Goal: Task Accomplishment & Management: Use online tool/utility

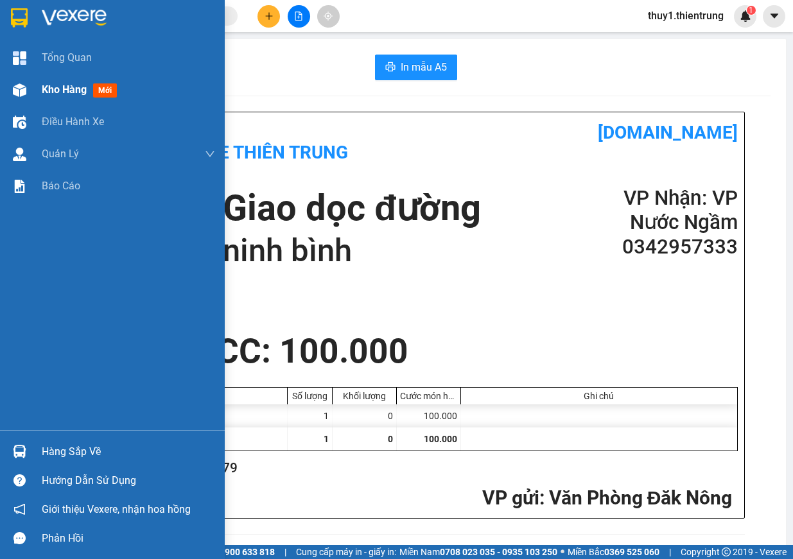
click at [27, 76] on div "Kho hàng mới" at bounding box center [112, 90] width 225 height 32
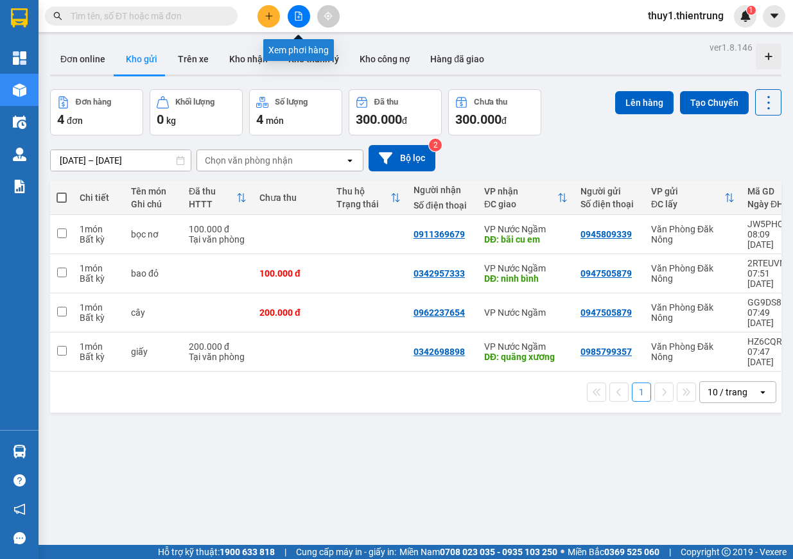
click at [292, 15] on button at bounding box center [299, 16] width 22 height 22
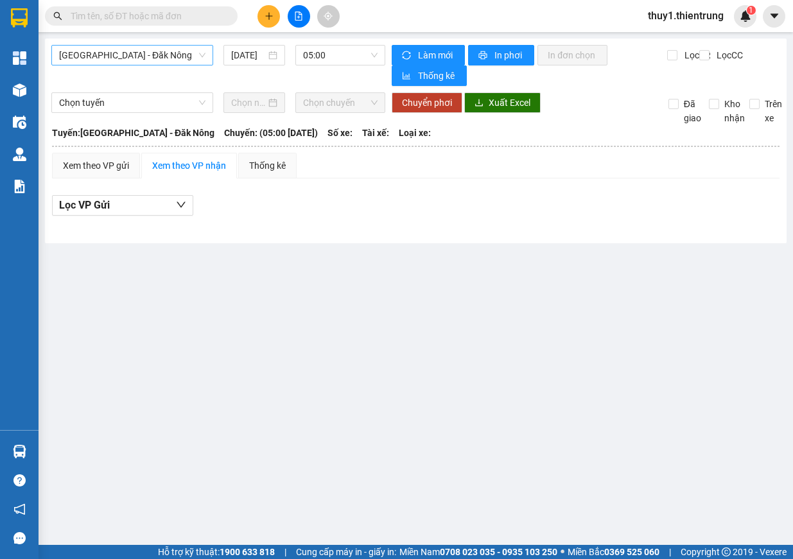
click at [137, 47] on span "[GEOGRAPHIC_DATA] - Đăk Nông" at bounding box center [132, 55] width 146 height 19
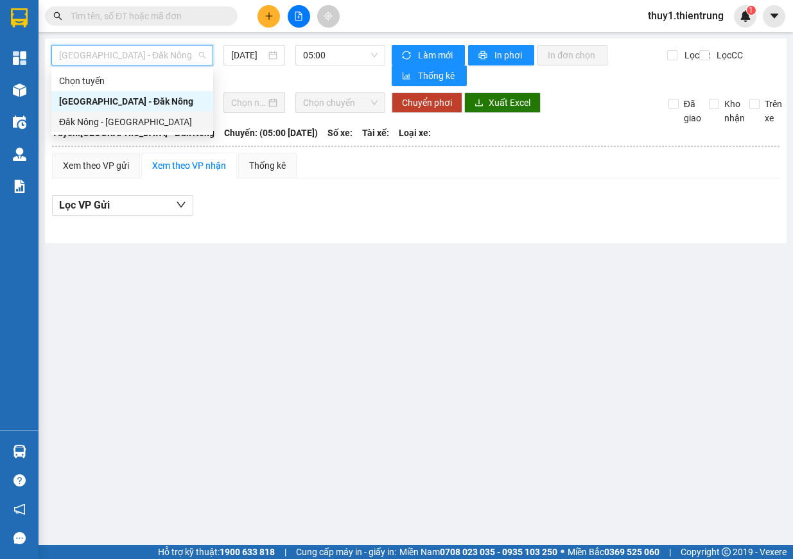
click at [133, 127] on div "Đăk Nông - [GEOGRAPHIC_DATA]" at bounding box center [132, 122] width 146 height 14
type input "[DATE]"
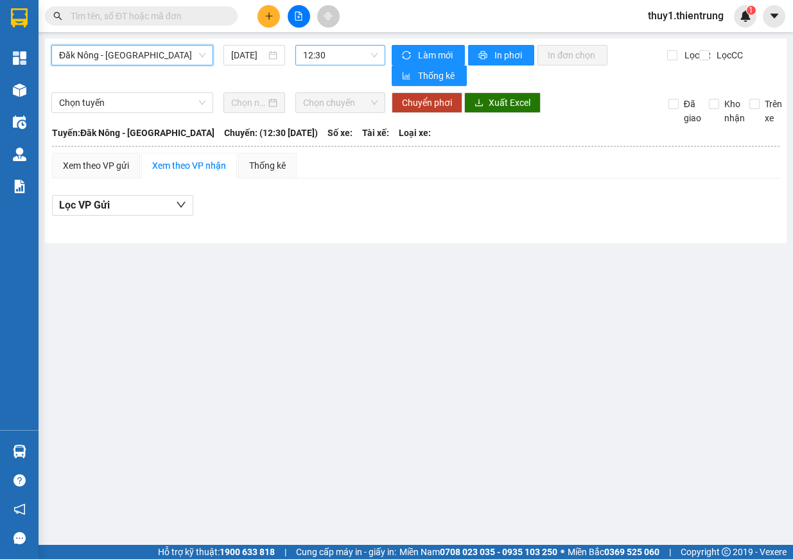
click at [355, 63] on span "12:30" at bounding box center [340, 55] width 74 height 19
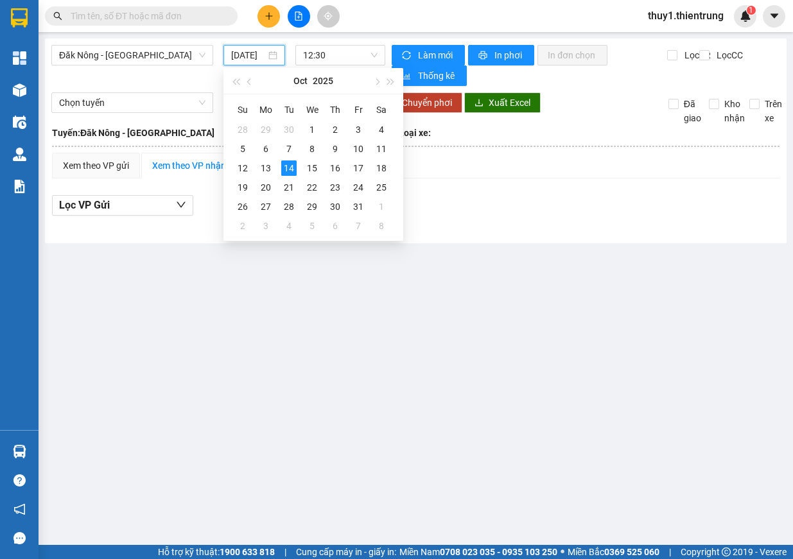
click at [245, 50] on input "[DATE]" at bounding box center [248, 55] width 35 height 14
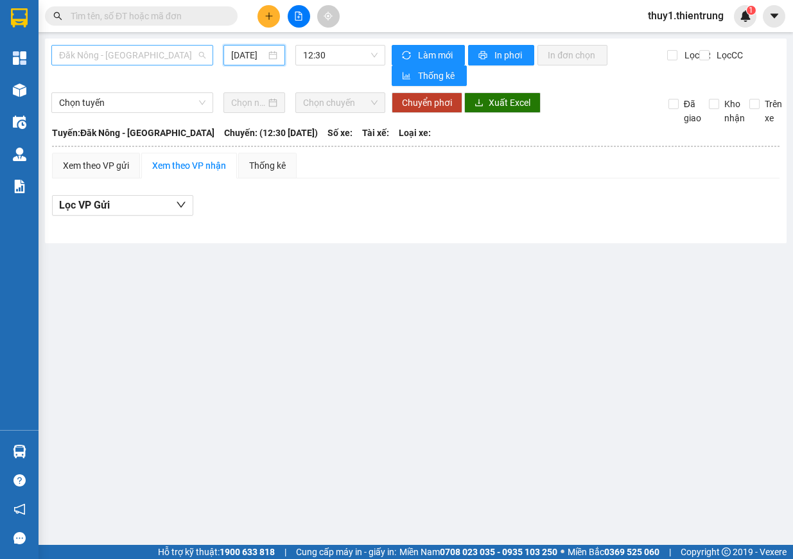
click at [115, 58] on span "Đăk Nông - [GEOGRAPHIC_DATA]" at bounding box center [132, 55] width 146 height 19
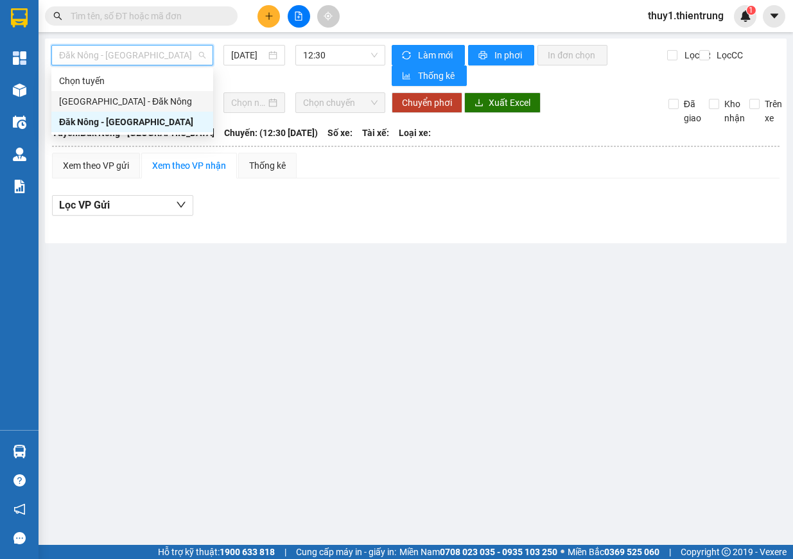
click at [118, 96] on div "[GEOGRAPHIC_DATA] - Đăk Nông" at bounding box center [132, 101] width 146 height 14
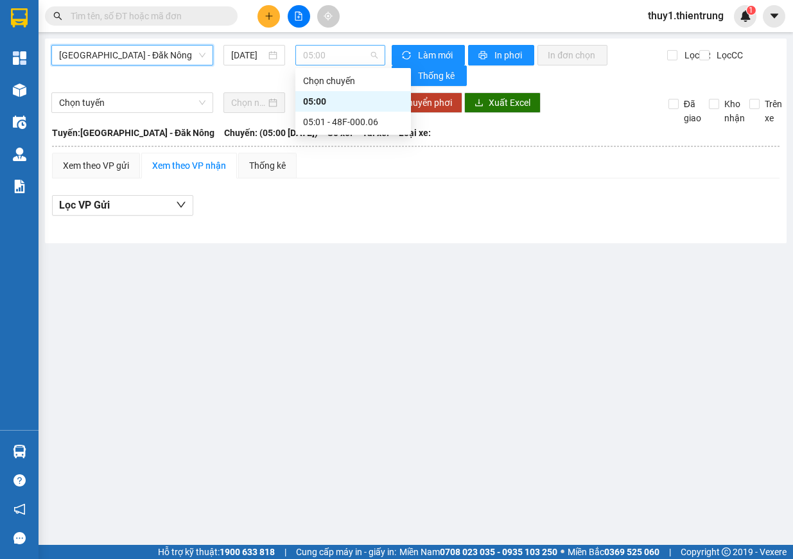
click at [345, 50] on span "05:00" at bounding box center [340, 55] width 74 height 19
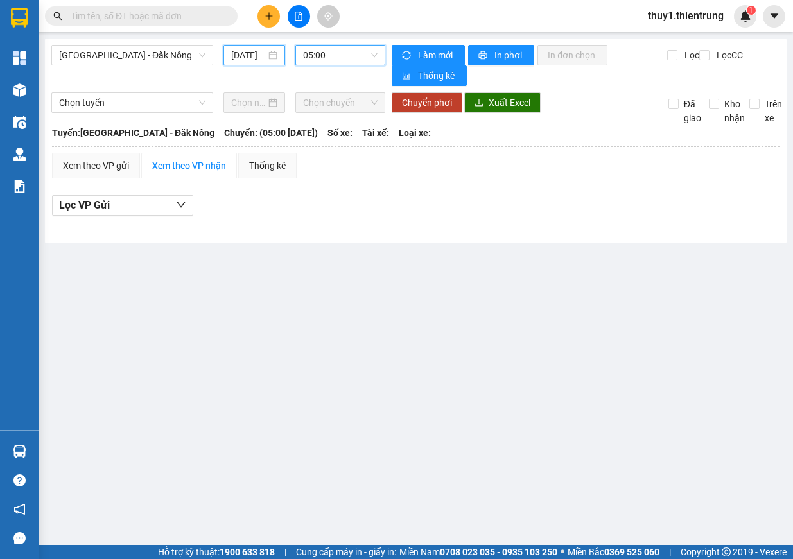
click at [251, 58] on input "[DATE]" at bounding box center [248, 55] width 35 height 14
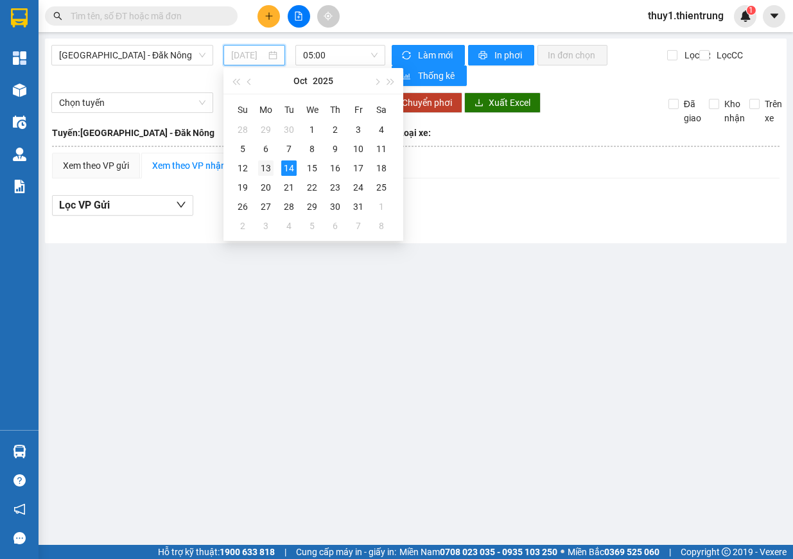
click at [270, 168] on div "13" at bounding box center [265, 168] width 15 height 15
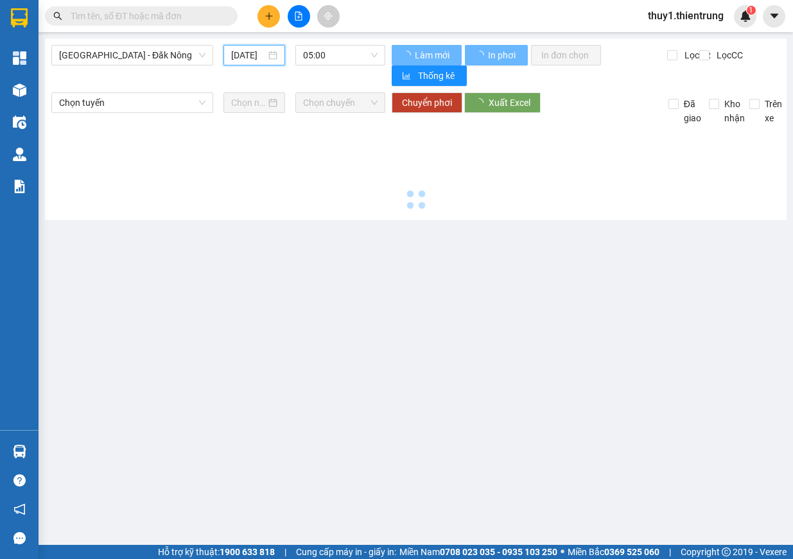
type input "[DATE]"
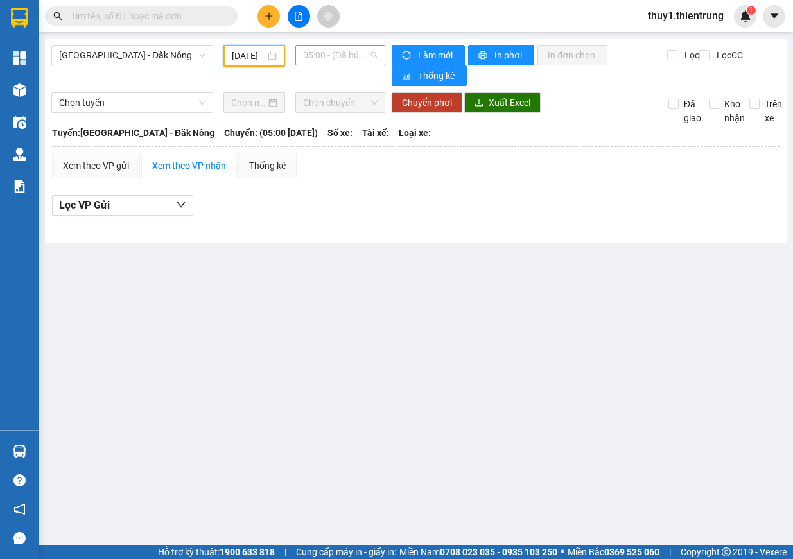
drag, startPoint x: 363, startPoint y: 58, endPoint x: 364, endPoint y: 112, distance: 54.0
click at [362, 58] on span "05:00 - (Đã hủy)" at bounding box center [340, 55] width 74 height 19
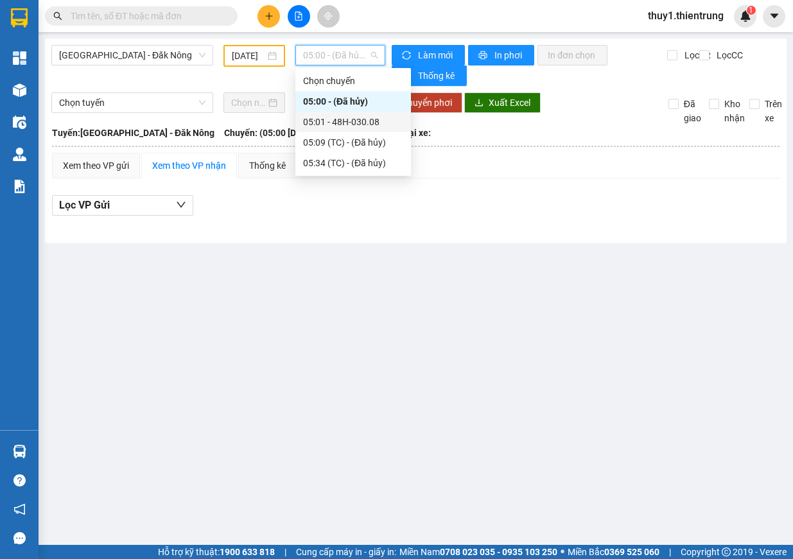
click at [366, 128] on div "05:01 - 48H-030.08" at bounding box center [353, 122] width 100 height 14
